Goal: Information Seeking & Learning: Learn about a topic

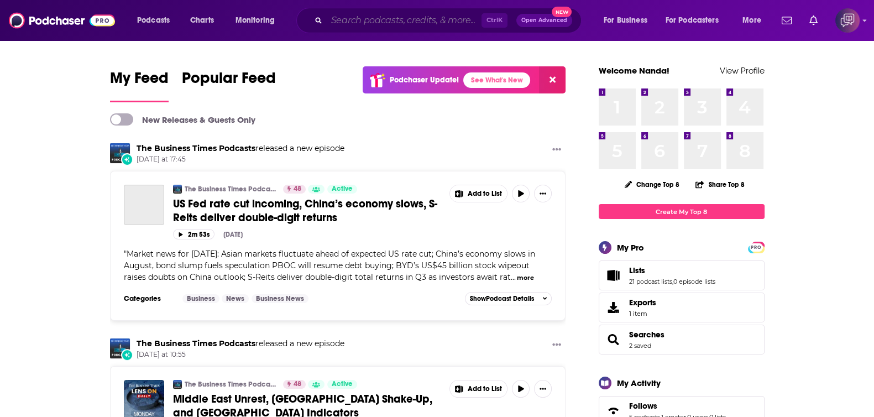
click at [428, 22] on input "Search podcasts, credits, & more..." at bounding box center [404, 21] width 155 height 18
paste input "Present Influence: The Professional Speaking Show"
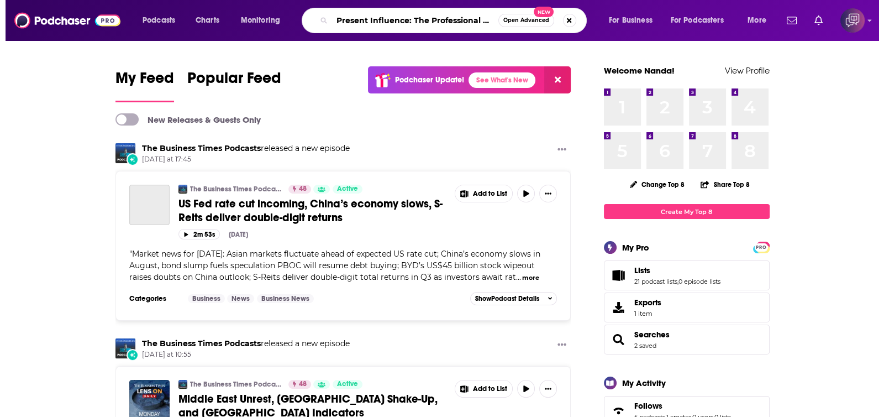
scroll to position [0, 51]
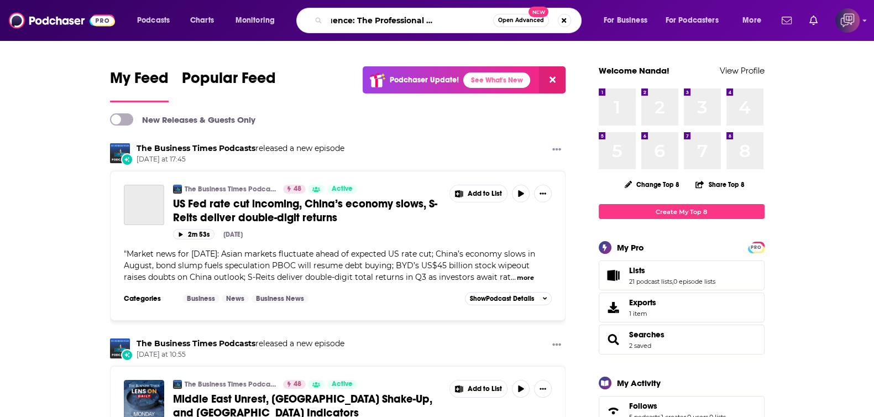
type input "Present Influence: The Professional Speaking Show"
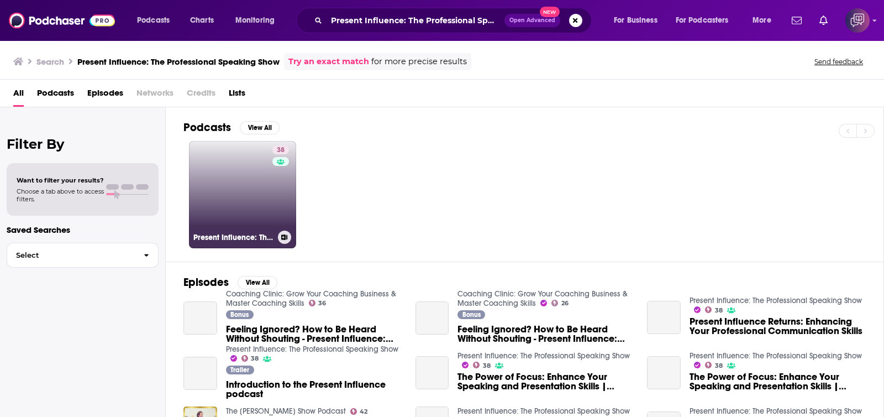
click at [239, 180] on link "38 Present Influence: The Professional Speaking Show" at bounding box center [242, 194] width 107 height 107
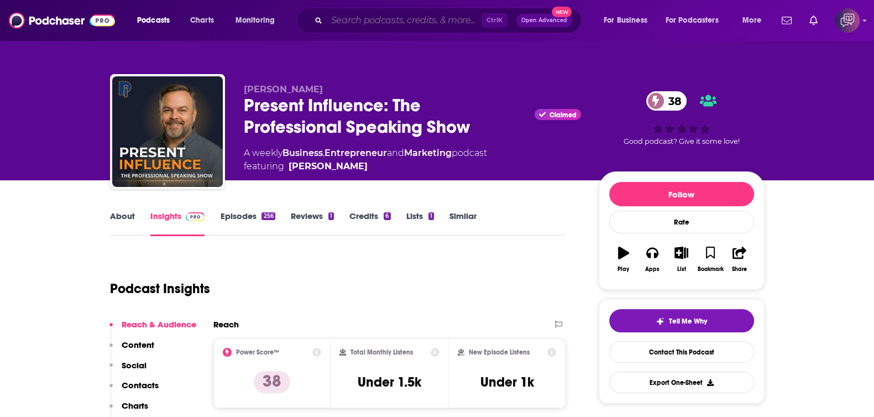
click at [448, 23] on input "Search podcasts, credits, & more..." at bounding box center [404, 21] width 155 height 18
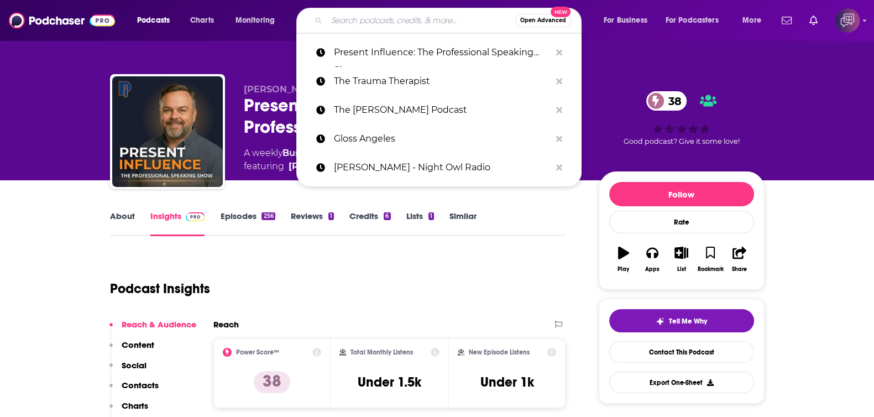
paste input "Imperfect Love"
type input "Imperfect Love"
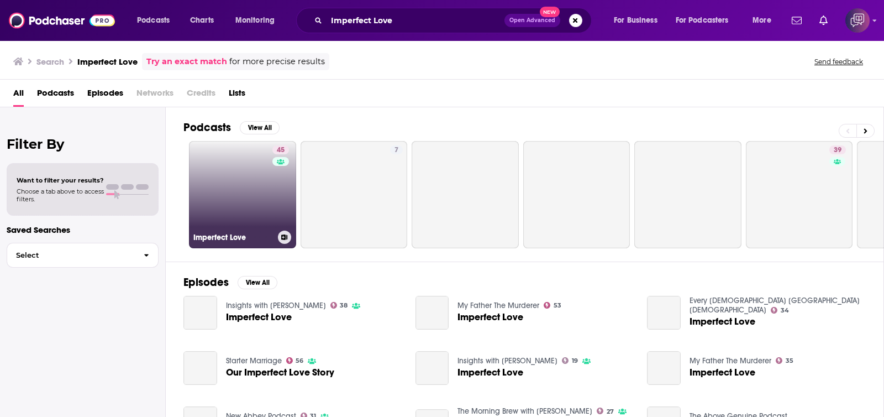
click at [266, 183] on link "45 Imperfect Love" at bounding box center [242, 194] width 107 height 107
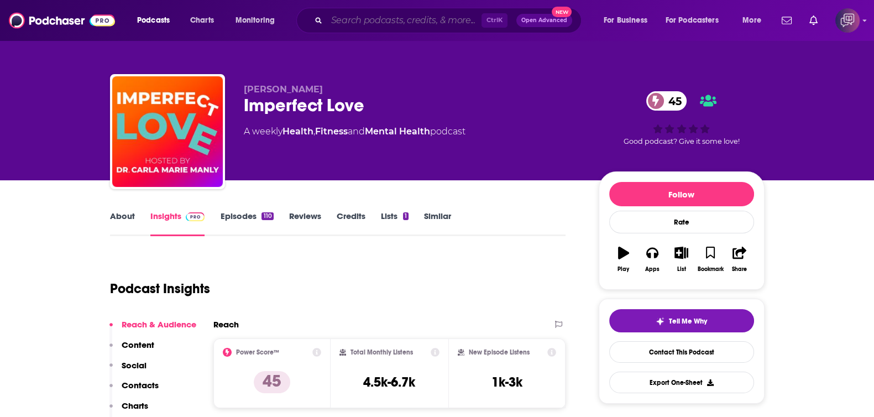
click at [434, 20] on input "Search podcasts, credits, & more..." at bounding box center [404, 21] width 155 height 18
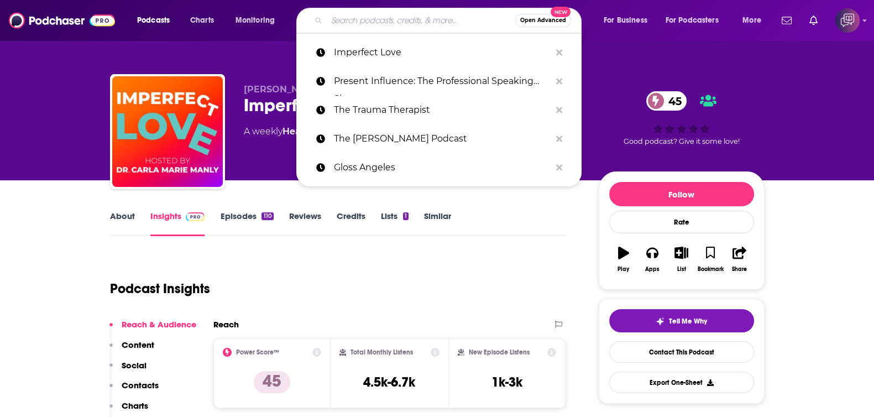
paste input "It's Time For [PERSON_NAME] Injury Funding"
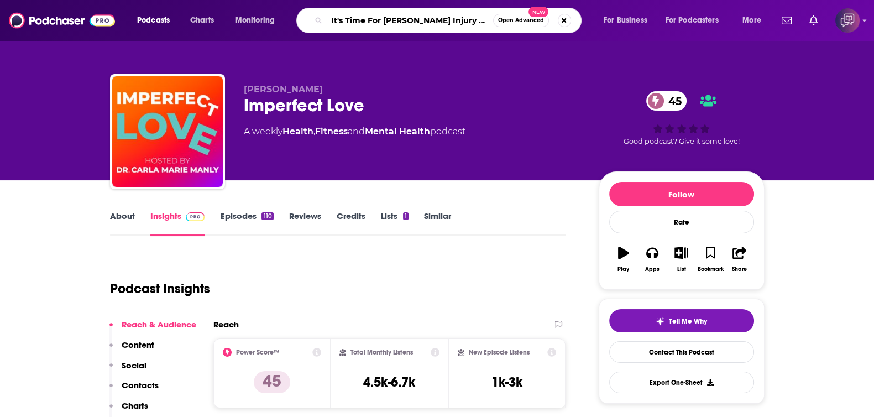
type input "It's Time For [PERSON_NAME] Injury Funding"
click at [507, 20] on span "Open Advanced" at bounding box center [521, 21] width 46 height 6
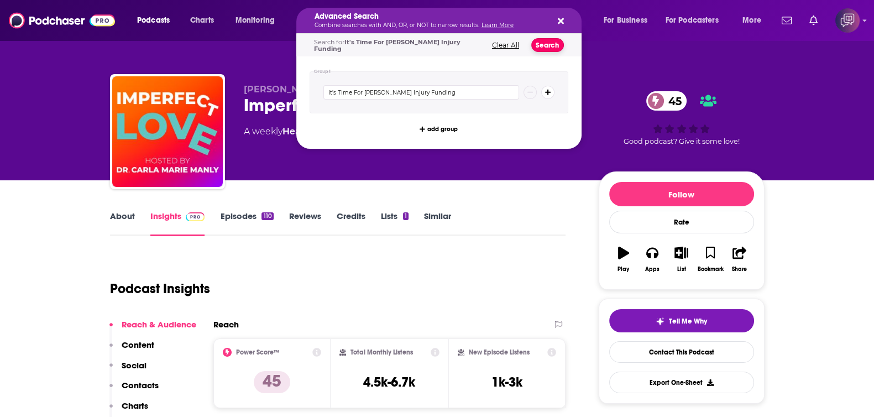
click at [544, 46] on button "Search" at bounding box center [547, 45] width 33 height 14
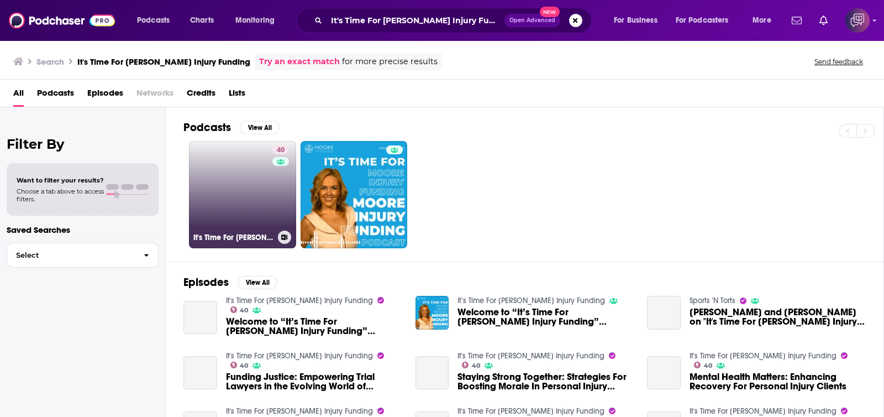
click at [262, 164] on link "40 It's Time For [PERSON_NAME] Injury Funding" at bounding box center [242, 194] width 107 height 107
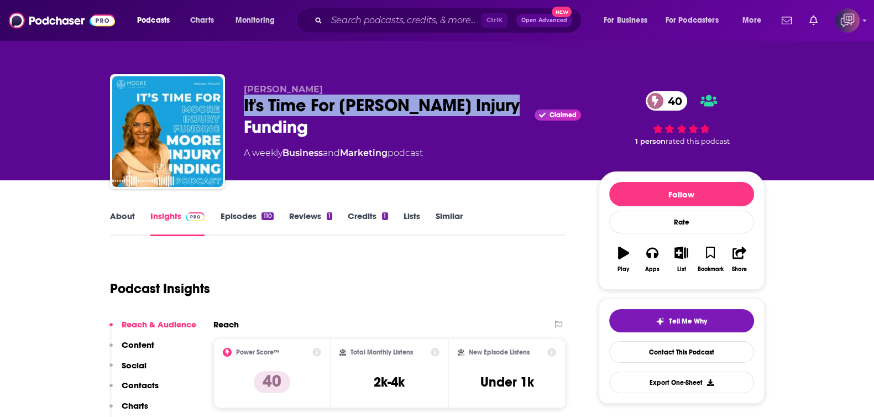
drag, startPoint x: 241, startPoint y: 97, endPoint x: 506, endPoint y: 112, distance: 265.2
click at [506, 112] on div "[PERSON_NAME] It's Time For [PERSON_NAME] Injury Funding Claimed 40 A weekly Bu…" at bounding box center [437, 133] width 654 height 119
copy h2 "It's Time For [PERSON_NAME] Injury Funding"
click at [428, 20] on input "Search podcasts, credits, & more..." at bounding box center [404, 21] width 155 height 18
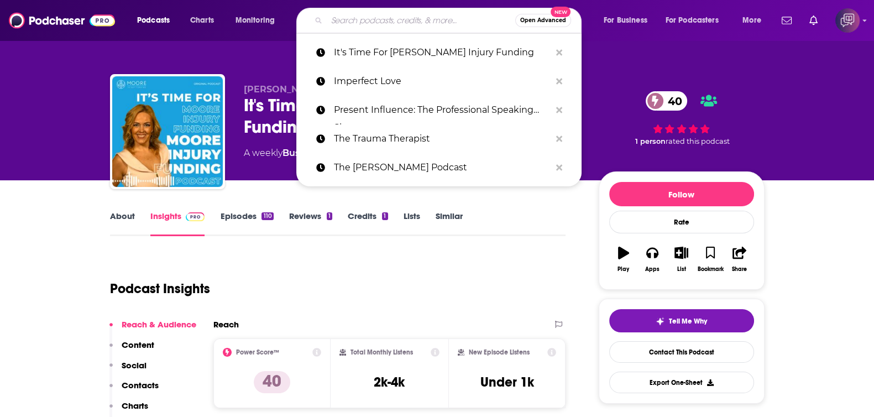
paste input "Imperfect Love"
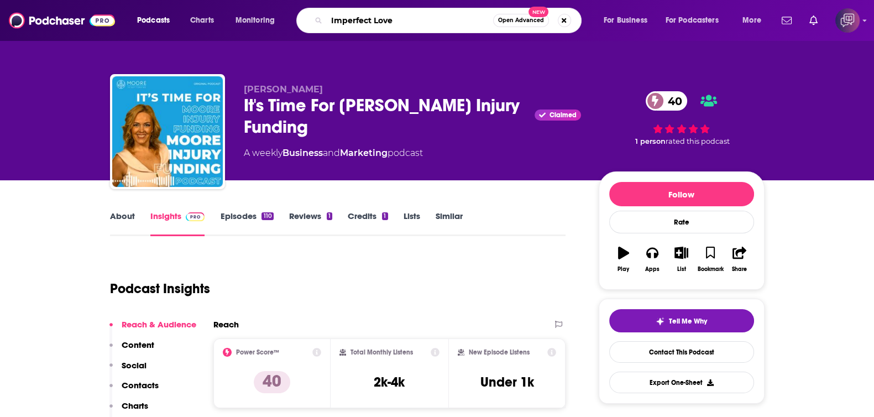
type input "Imperfect Love"
click at [514, 23] on span "Open Advanced" at bounding box center [521, 21] width 46 height 6
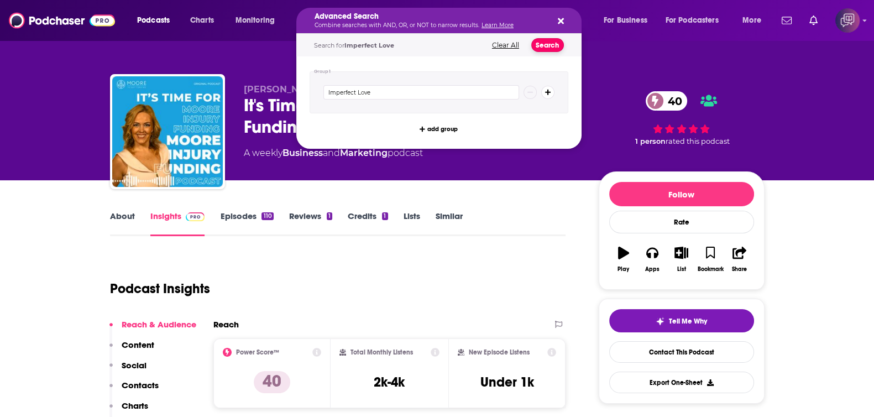
click at [556, 48] on button "Search" at bounding box center [547, 45] width 33 height 14
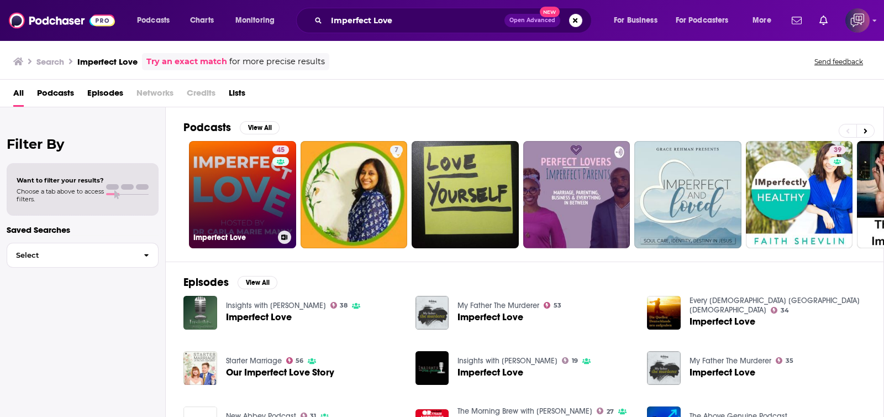
click at [251, 205] on link "45 Imperfect Love" at bounding box center [242, 194] width 107 height 107
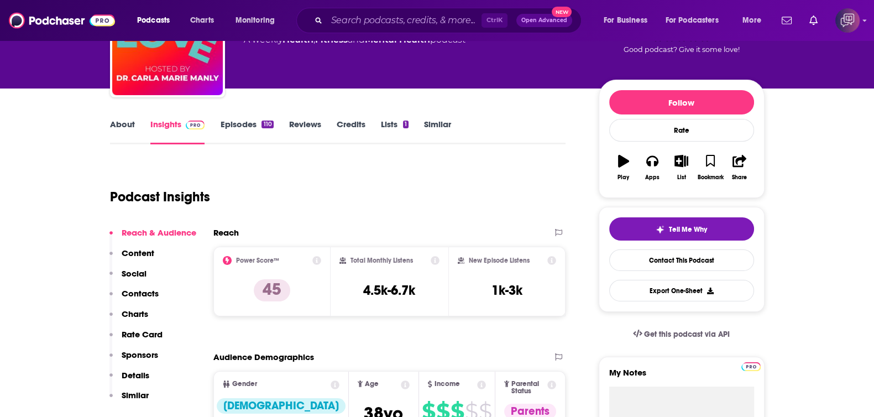
scroll to position [138, 0]
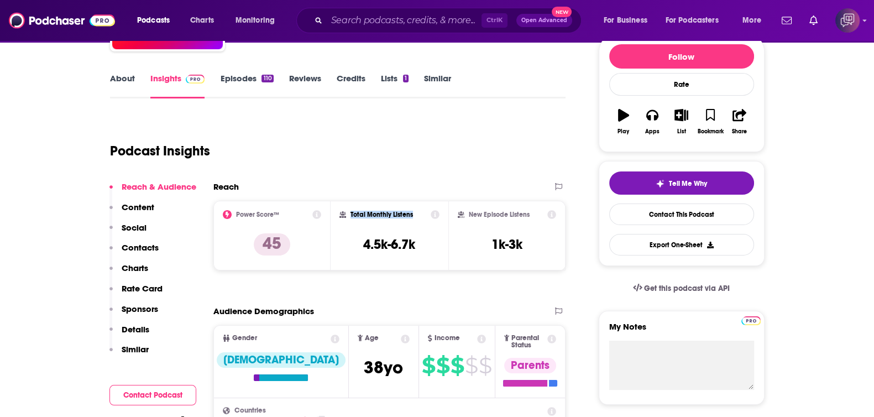
drag, startPoint x: 347, startPoint y: 206, endPoint x: 421, endPoint y: 209, distance: 74.2
click at [421, 209] on div "Total Monthly Listens 4.5k-6.7k" at bounding box center [390, 236] width 118 height 70
drag, startPoint x: 394, startPoint y: 242, endPoint x: 423, endPoint y: 239, distance: 29.4
click at [423, 239] on div "Total Monthly Listens 4.5k-6.7k" at bounding box center [389, 235] width 100 height 51
copy h3 "6.7k"
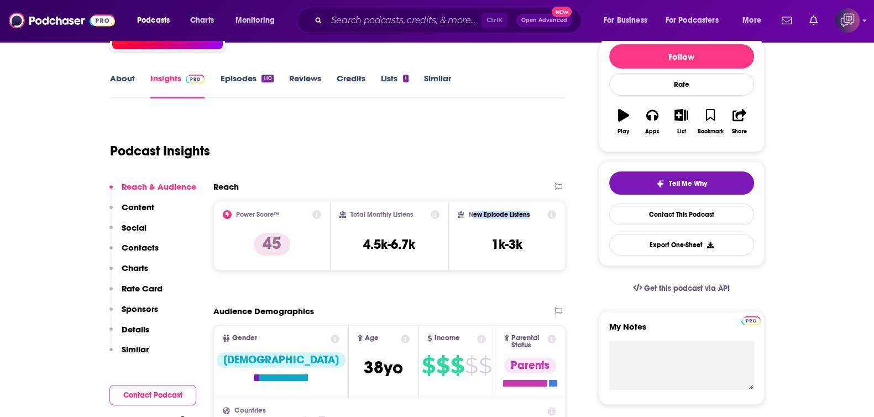
drag, startPoint x: 471, startPoint y: 208, endPoint x: 533, endPoint y: 210, distance: 62.5
click at [532, 207] on div "New Episode Listens 1k-3k" at bounding box center [507, 236] width 118 height 70
click at [533, 211] on div "New Episode Listens" at bounding box center [507, 214] width 99 height 9
drag, startPoint x: 535, startPoint y: 211, endPoint x: 464, endPoint y: 213, distance: 70.2
click at [464, 213] on div "New Episode Listens" at bounding box center [507, 214] width 99 height 9
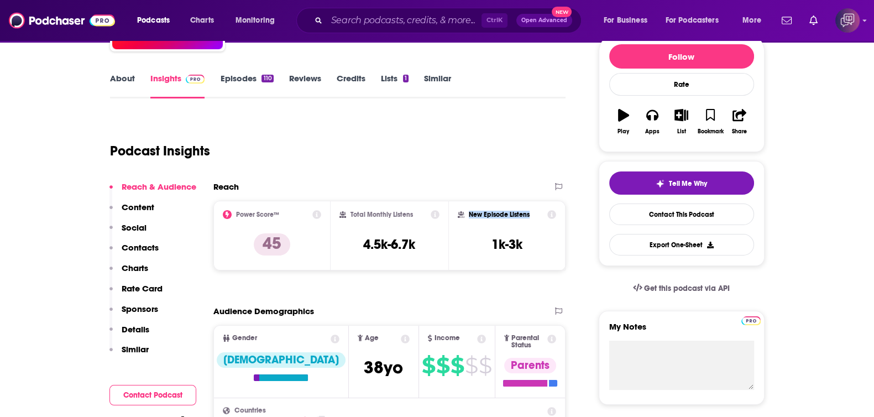
copy h2 "New Episode Listens"
drag, startPoint x: 531, startPoint y: 242, endPoint x: 511, endPoint y: 240, distance: 19.4
click at [511, 240] on div "New Episode Listens 1k-3k" at bounding box center [507, 235] width 99 height 51
copy h3 "3k"
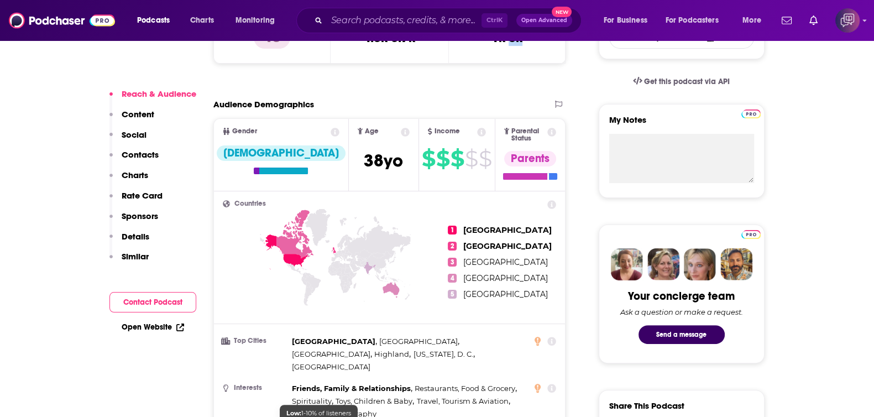
scroll to position [207, 0]
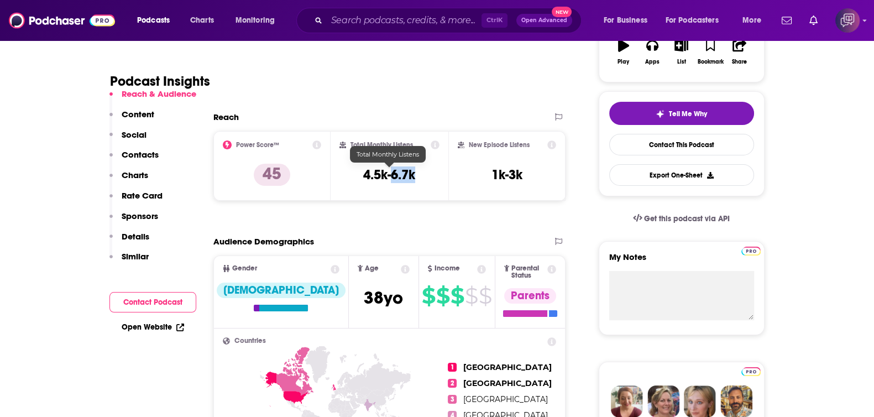
drag, startPoint x: 425, startPoint y: 175, endPoint x: 391, endPoint y: 176, distance: 33.2
click at [391, 176] on div "Total Monthly Listens 4.5k-6.7k" at bounding box center [389, 165] width 100 height 51
copy h3 "6.7k"
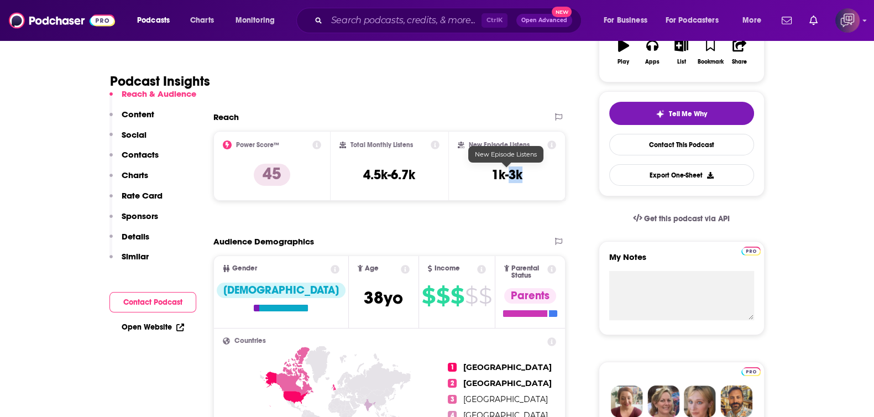
drag, startPoint x: 511, startPoint y: 172, endPoint x: 527, endPoint y: 173, distance: 16.6
click at [527, 173] on div "New Episode Listens 1k-3k" at bounding box center [507, 165] width 99 height 51
copy h3 "3k"
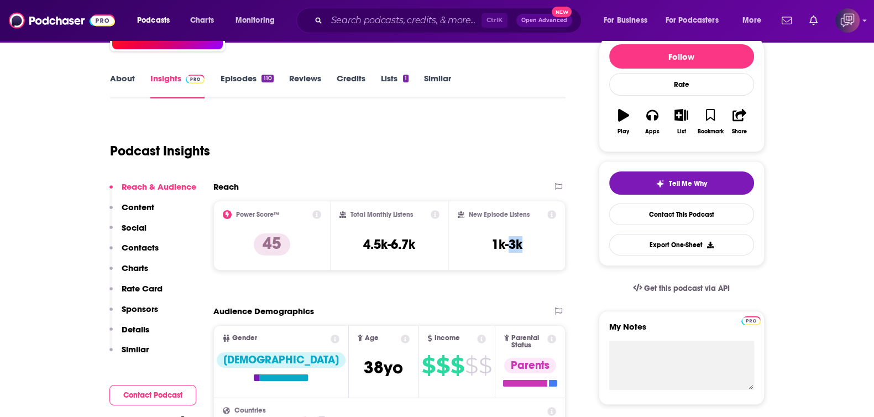
scroll to position [0, 0]
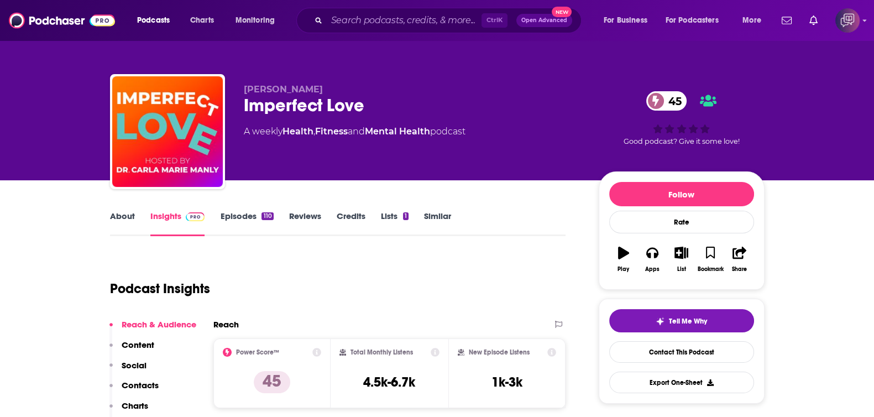
click at [376, 10] on div "Ctrl K Open Advanced New" at bounding box center [438, 20] width 285 height 25
click at [379, 16] on input "Search podcasts, credits, & more..." at bounding box center [404, 21] width 155 height 18
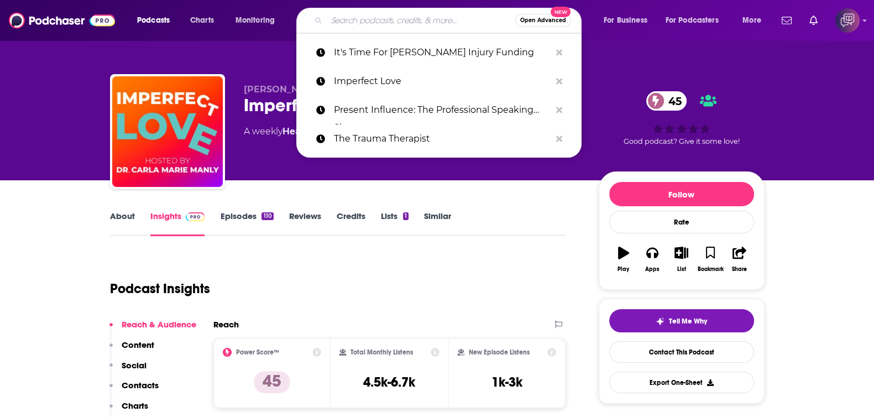
paste input "Present Influence: The Professional Speaking Show"
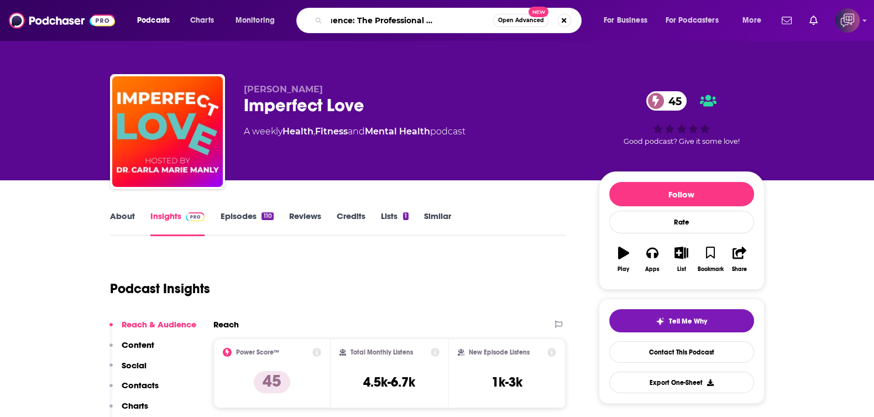
type input "Present Influence: The Professional Speaking Show"
click at [507, 18] on span "Open Advanced" at bounding box center [521, 21] width 46 height 6
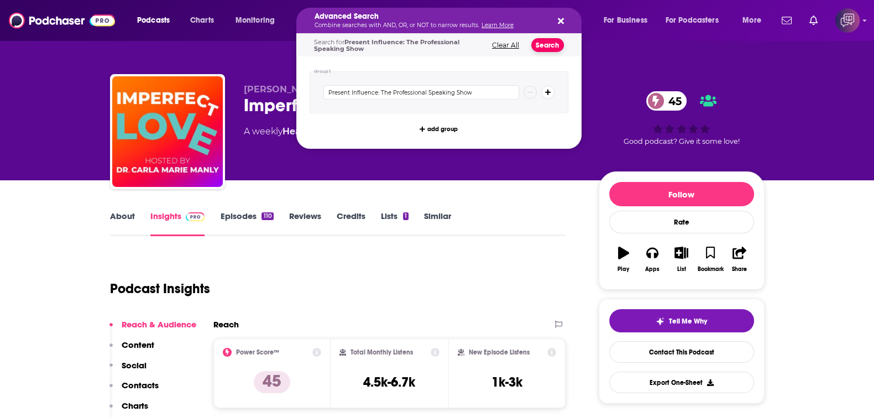
click at [560, 40] on button "Search" at bounding box center [547, 45] width 33 height 14
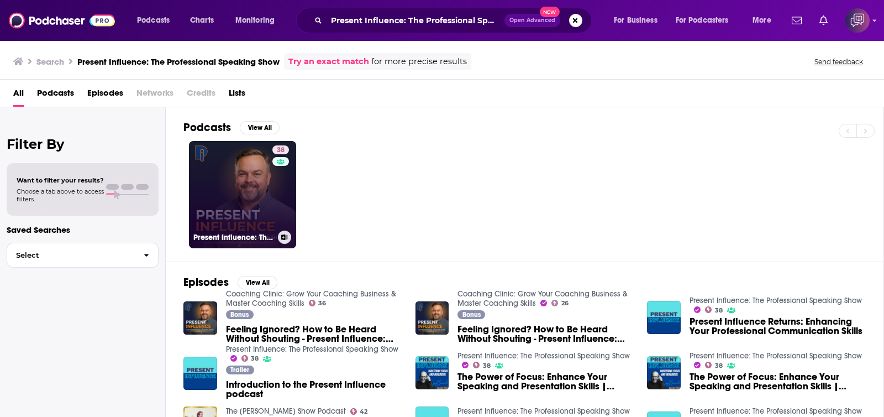
click at [267, 178] on link "38 Present Influence: The Professional Speaking Show" at bounding box center [242, 194] width 107 height 107
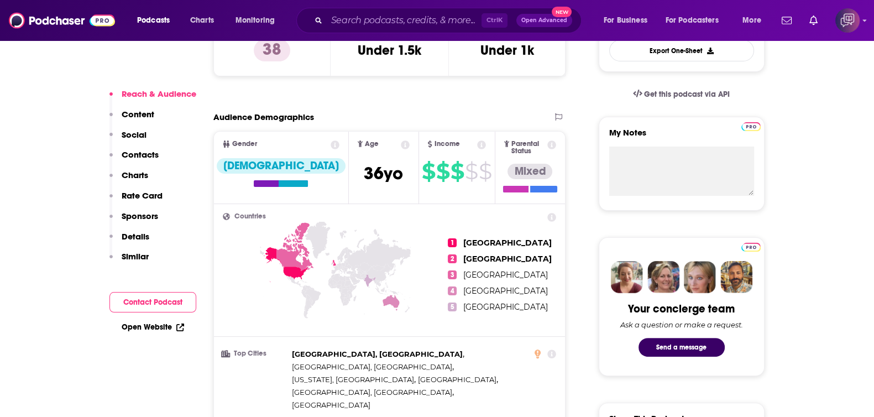
scroll to position [69, 0]
